Goal: Communication & Community: Answer question/provide support

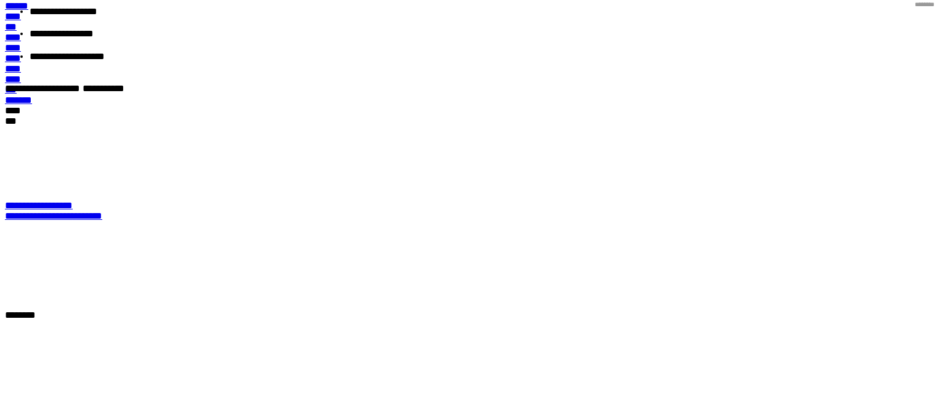
scroll to position [123, 0]
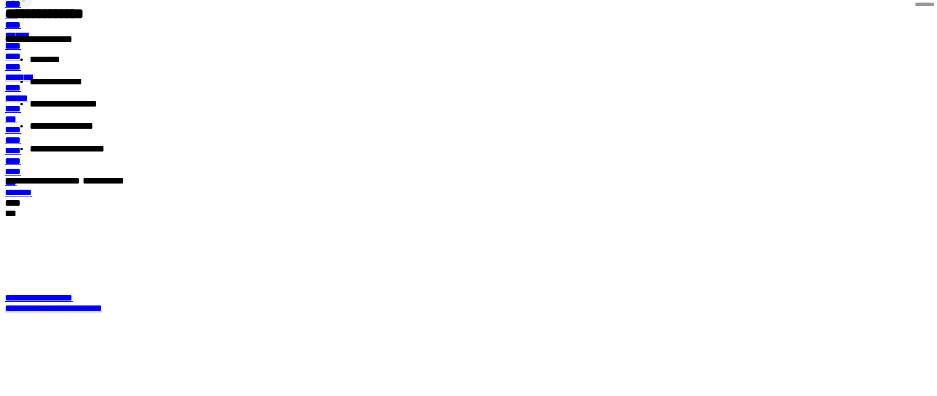
select select
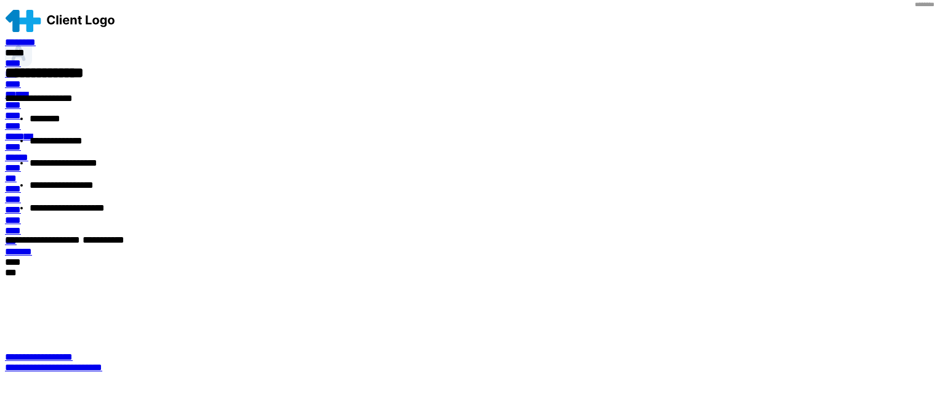
click at [35, 94] on span "********" at bounding box center [20, 98] width 30 height 9
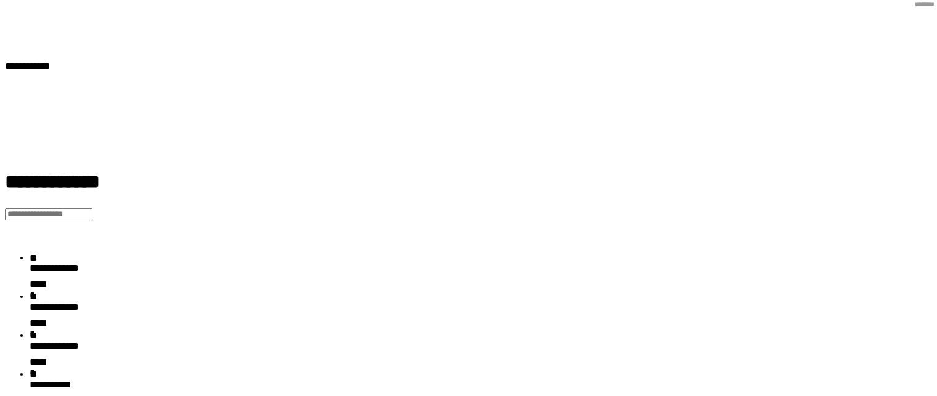
scroll to position [308, 0]
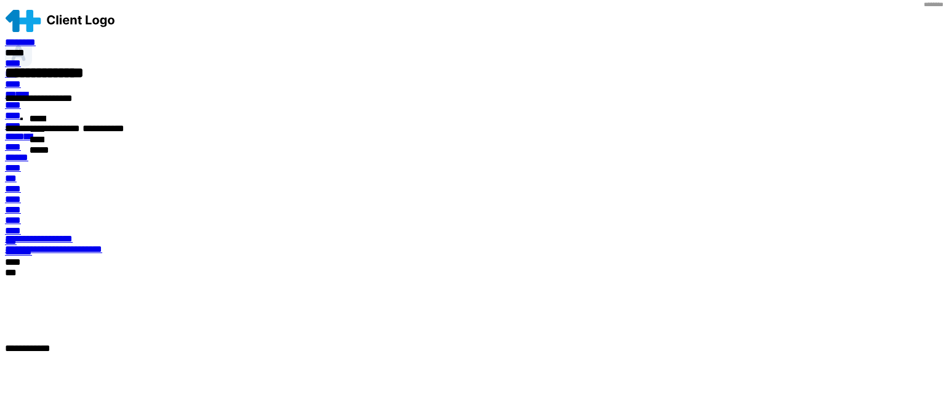
select select
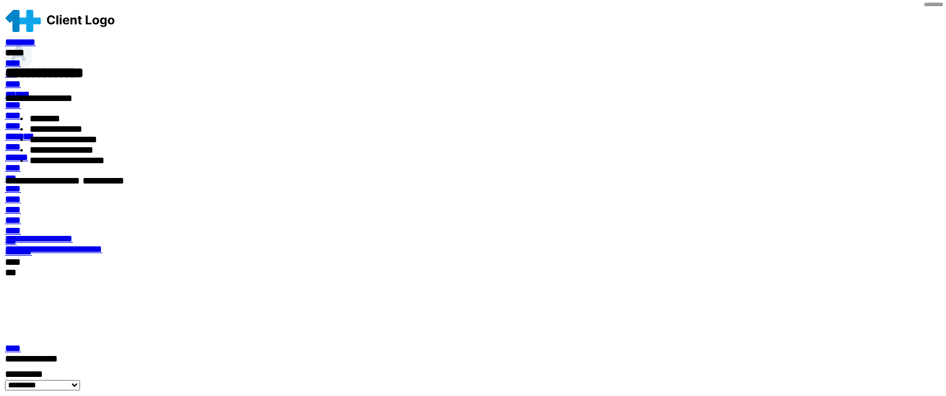
scroll to position [380, 0]
